Goal: Task Accomplishment & Management: Use online tool/utility

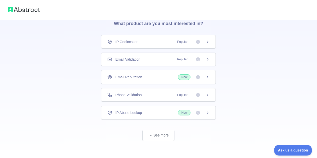
scroll to position [25, 0]
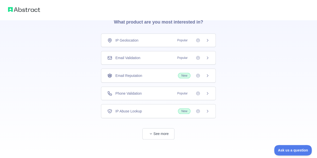
click at [209, 40] on icon at bounding box center [208, 40] width 4 height 4
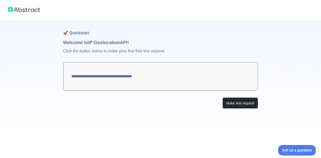
type textarea "**********"
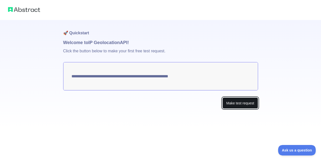
click at [239, 106] on button "Make test request" at bounding box center [240, 103] width 35 height 11
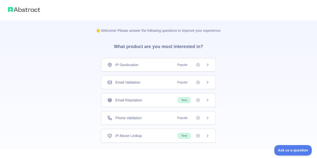
scroll to position [25, 0]
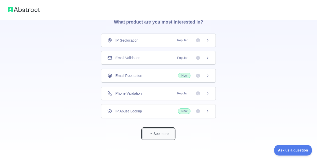
click at [158, 135] on button "See more" at bounding box center [159, 133] width 32 height 11
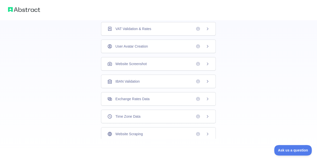
scroll to position [161, 0]
click at [206, 132] on icon at bounding box center [208, 134] width 4 height 4
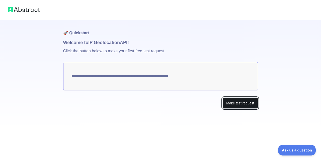
click at [240, 99] on button "Make test request" at bounding box center [240, 103] width 35 height 11
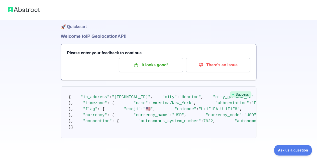
scroll to position [117, 0]
